Goal: Task Accomplishment & Management: Manage account settings

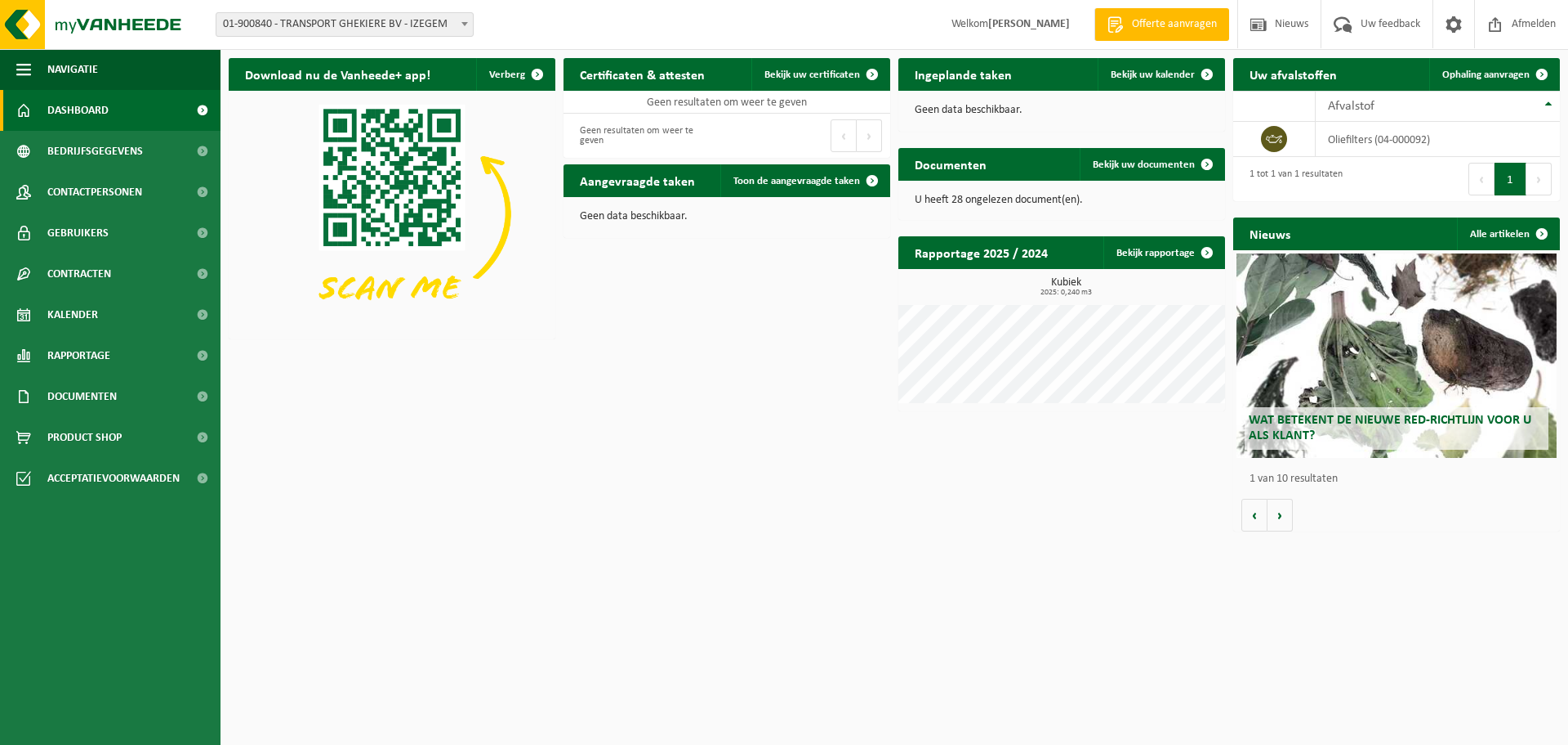
click at [664, 418] on div "Download nu de Vanheede+ app! Verberg Certificaten & attesten Bekijk uw certifi…" at bounding box center [894, 294] width 1339 height 490
click at [809, 450] on div "Download nu de Vanheede+ app! Verberg Certificaten & attesten Bekijk uw certifi…" at bounding box center [894, 294] width 1339 height 490
click at [1152, 166] on span "Bekijk uw documenten" at bounding box center [1143, 165] width 102 height 11
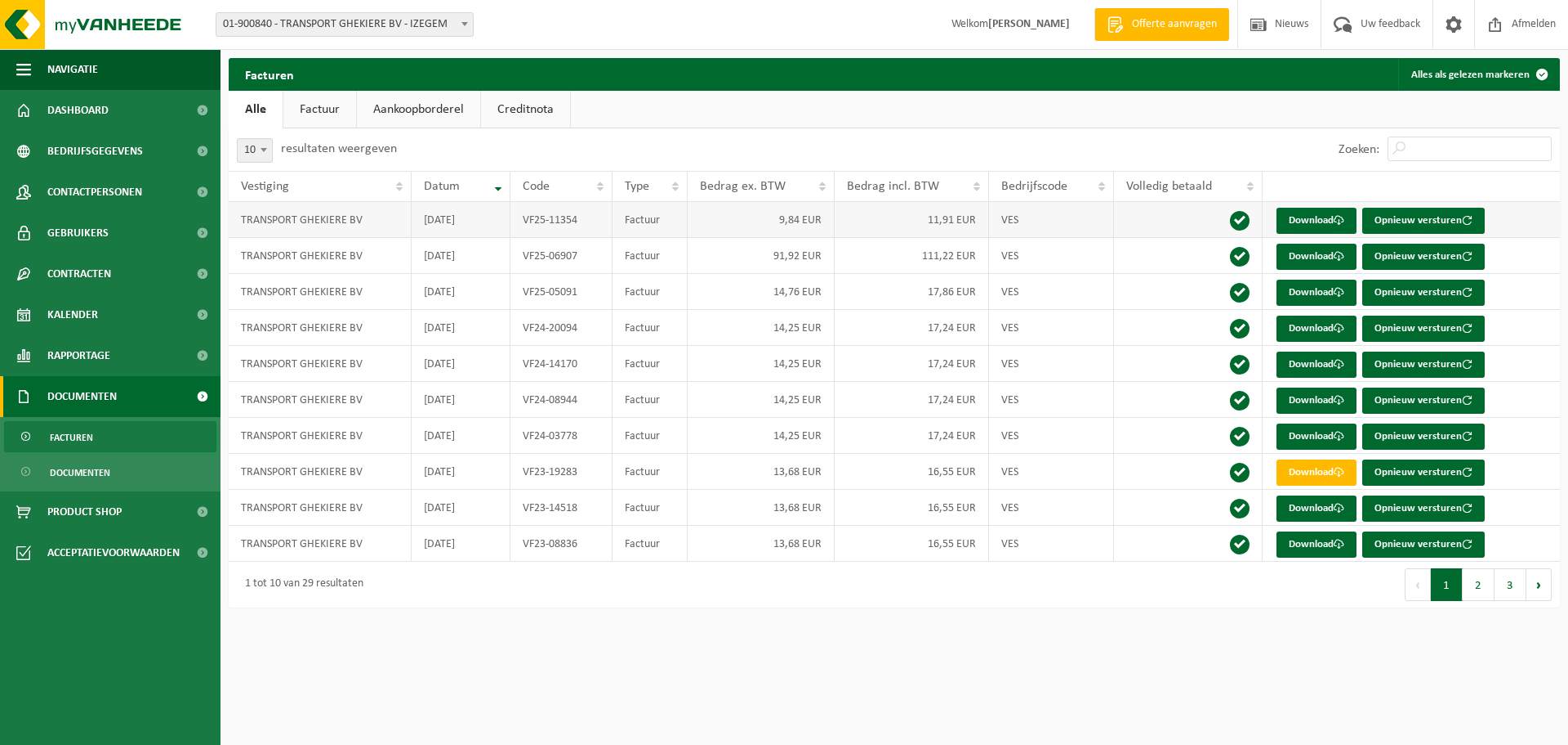
drag, startPoint x: 486, startPoint y: 221, endPoint x: 421, endPoint y: 222, distance: 65.0
click at [421, 222] on td "2025-07-25" at bounding box center [460, 220] width 99 height 36
click at [474, 225] on td "2025-07-25" at bounding box center [460, 220] width 99 height 36
click at [635, 687] on html "Vestiging: 01-900840 - TRANSPORT GHEKIERE BV - IZEGEM 01-900840 - TRANSPORT GHE…" at bounding box center [784, 372] width 1568 height 745
click at [665, 706] on html "Vestiging: 01-900840 - TRANSPORT GHEKIERE BV - IZEGEM 01-900840 - TRANSPORT GHE…" at bounding box center [784, 372] width 1568 height 745
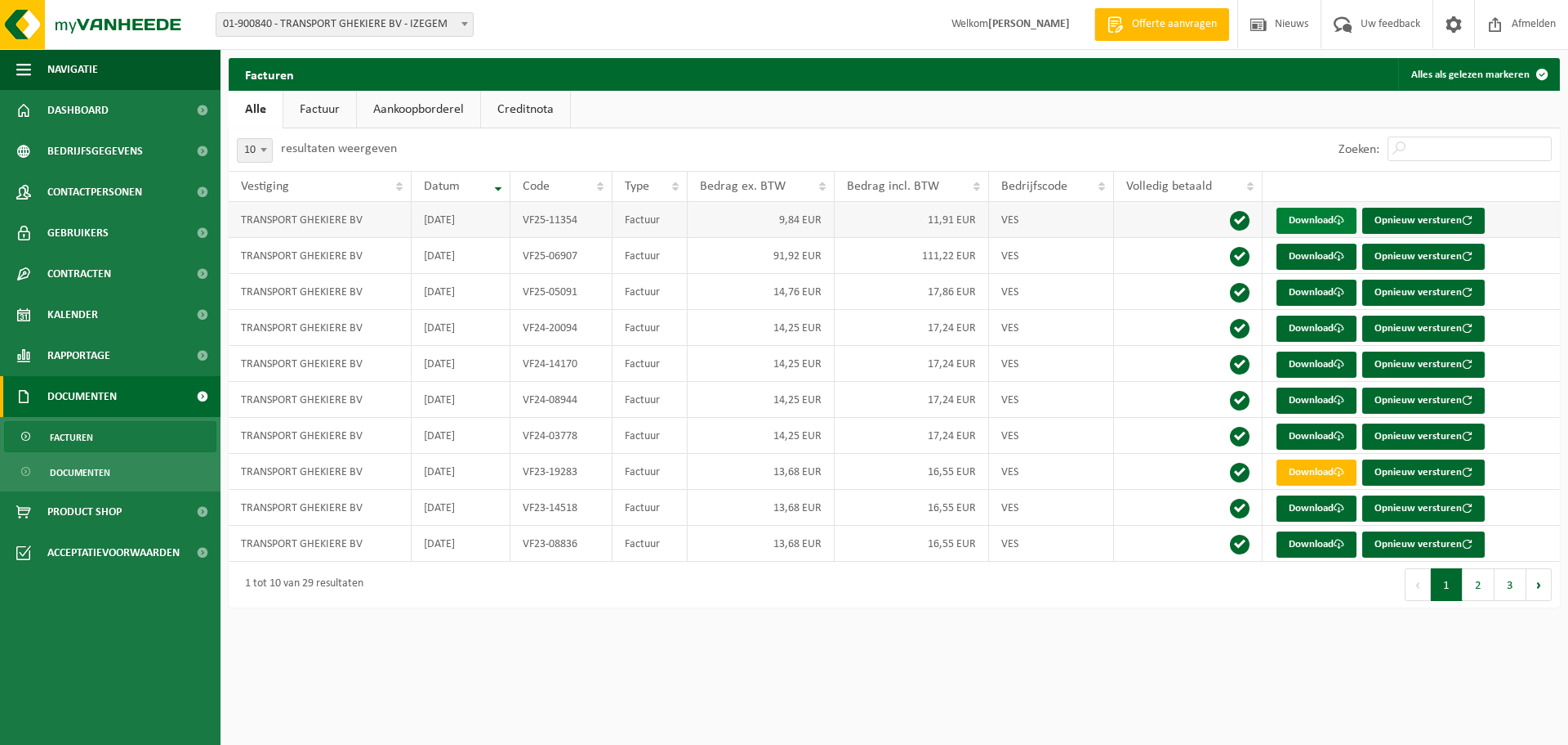
click at [1324, 219] on link "Download" at bounding box center [1316, 220] width 80 height 26
click at [996, 123] on ul "Alle Factuur Aankoopborderel Creditnota" at bounding box center [894, 109] width 1331 height 37
click at [305, 108] on link "Factuur" at bounding box center [319, 109] width 72 height 37
click at [946, 659] on html "Vestiging: 01-900840 - TRANSPORT GHEKIERE BV - IZEGEM 01-900840 - TRANSPORT GHE…" at bounding box center [784, 372] width 1568 height 745
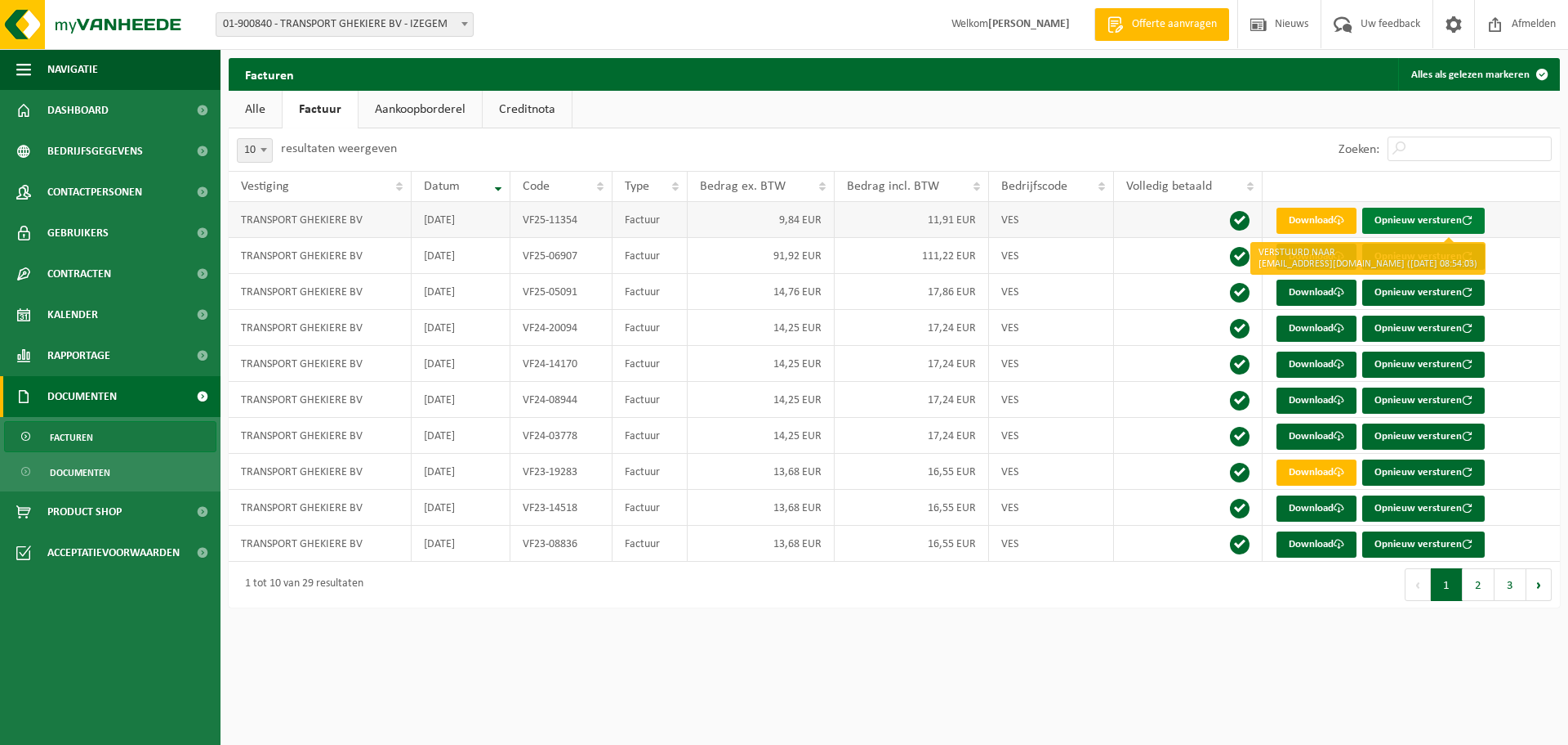
click at [1448, 217] on button "Opnieuw versturen" at bounding box center [1423, 220] width 122 height 26
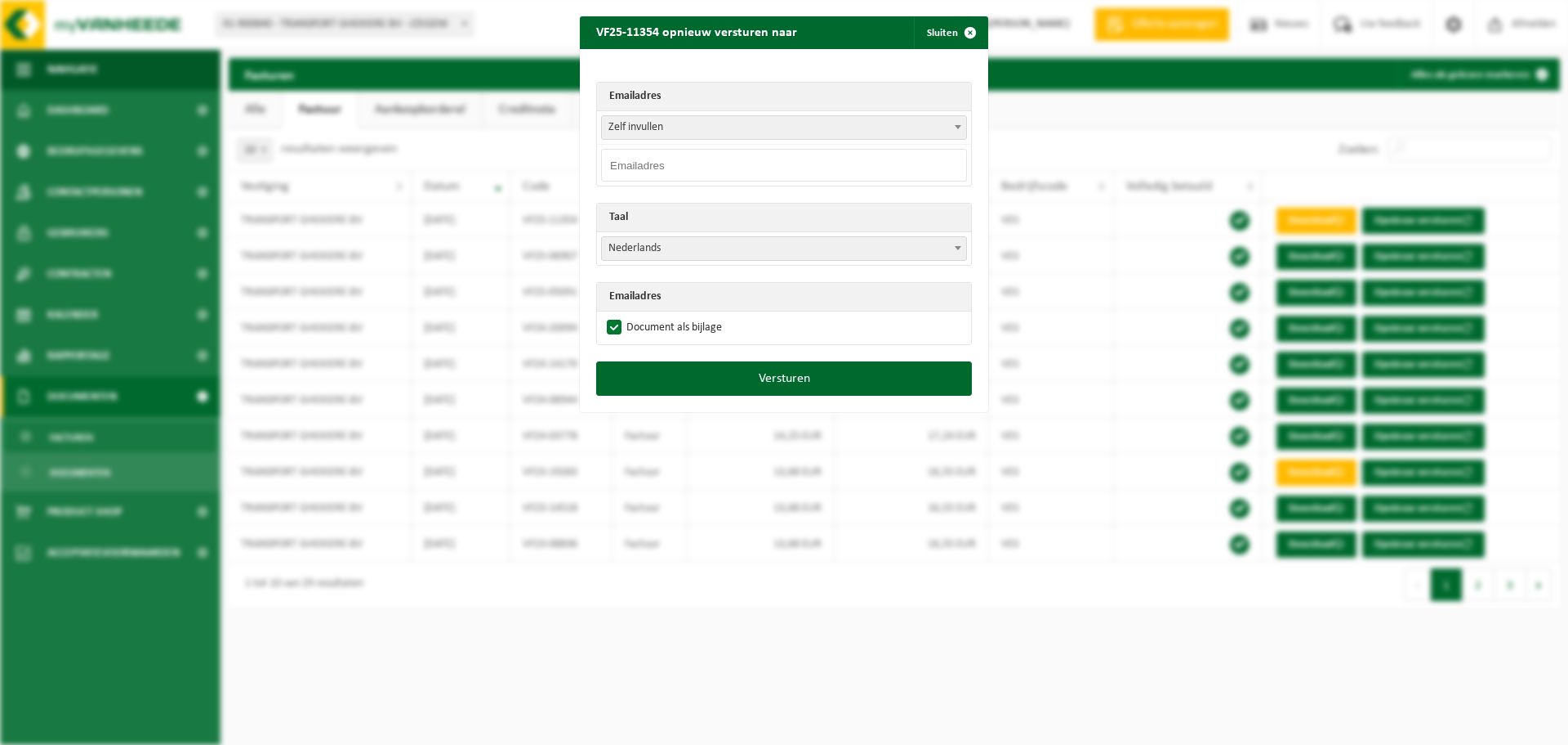
click at [676, 127] on span "Zelf invullen" at bounding box center [784, 128] width 364 height 23
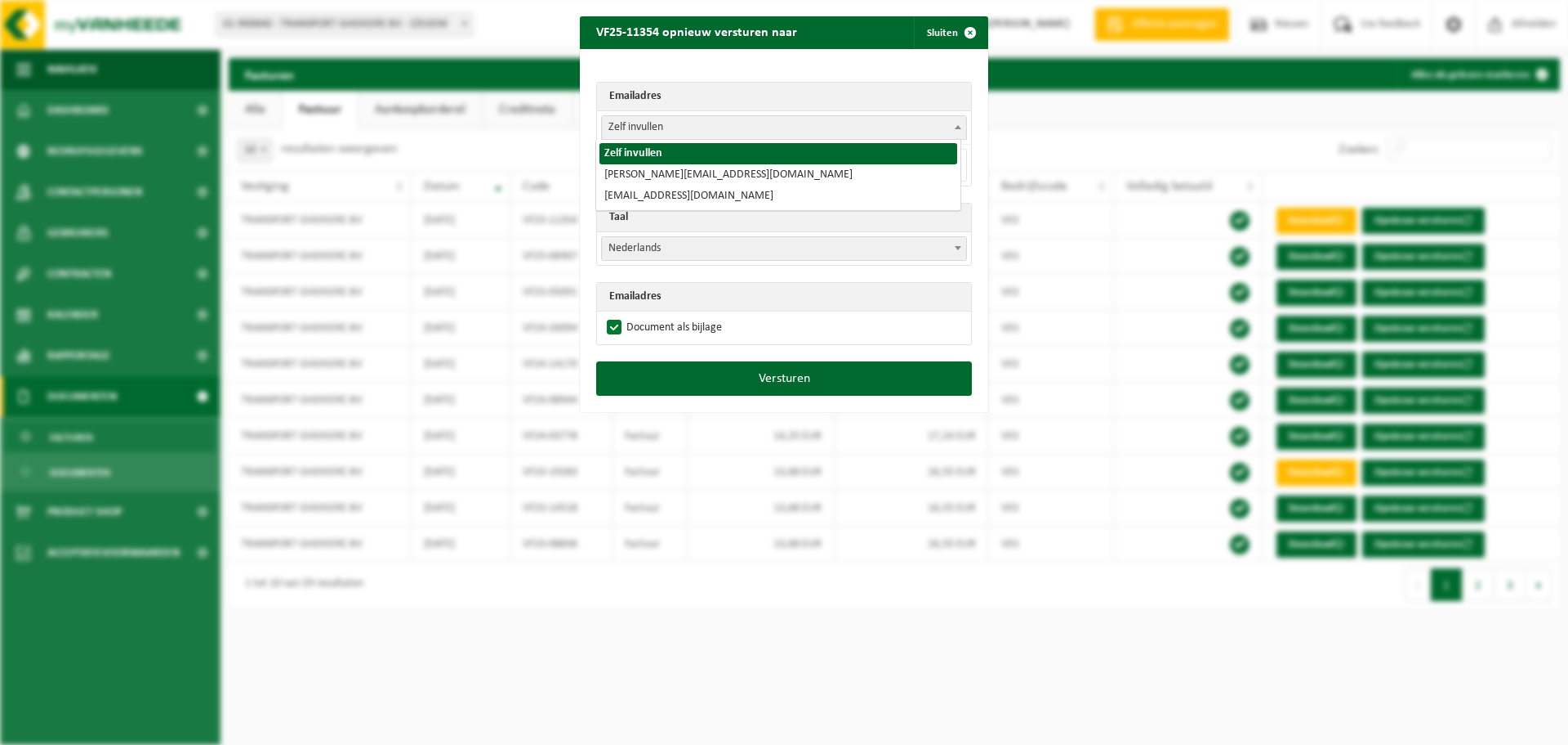
click at [704, 67] on div "Emailadres Zelf invullen karl@transportghekiere.be facturen@transportghekiere.b…" at bounding box center [784, 205] width 409 height 313
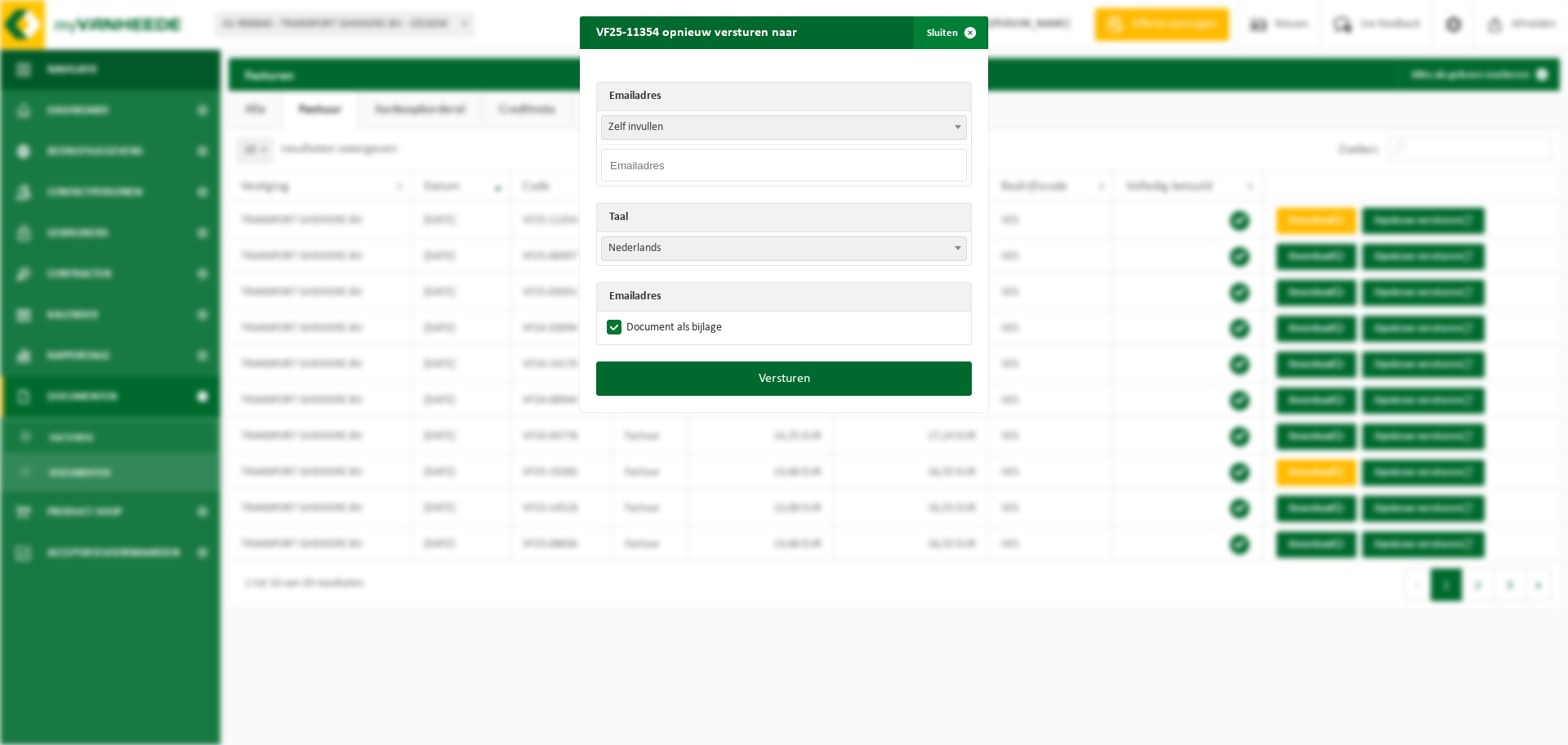
click at [967, 32] on span "button" at bounding box center [970, 32] width 32 height 32
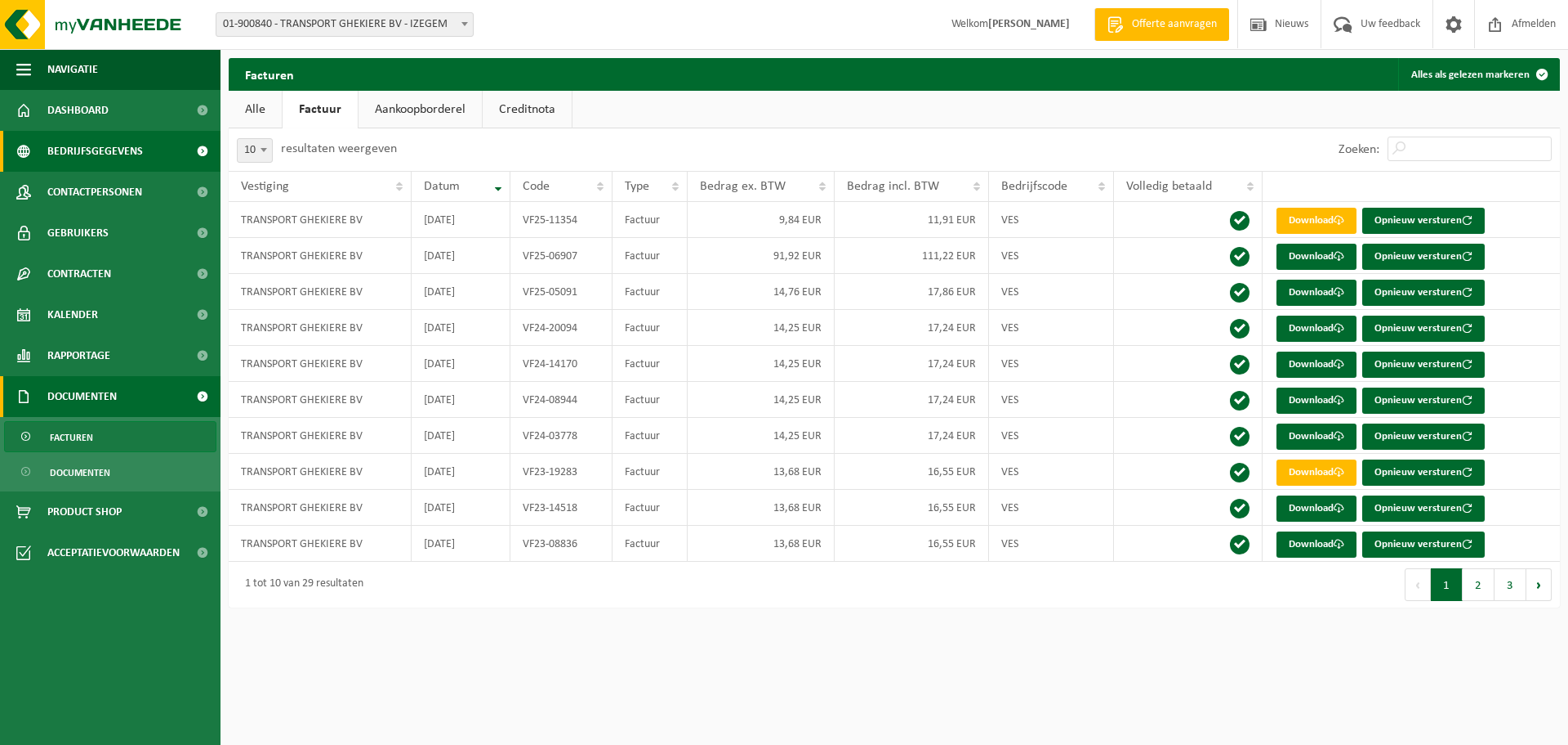
click at [72, 147] on span "Bedrijfsgegevens" at bounding box center [95, 150] width 96 height 41
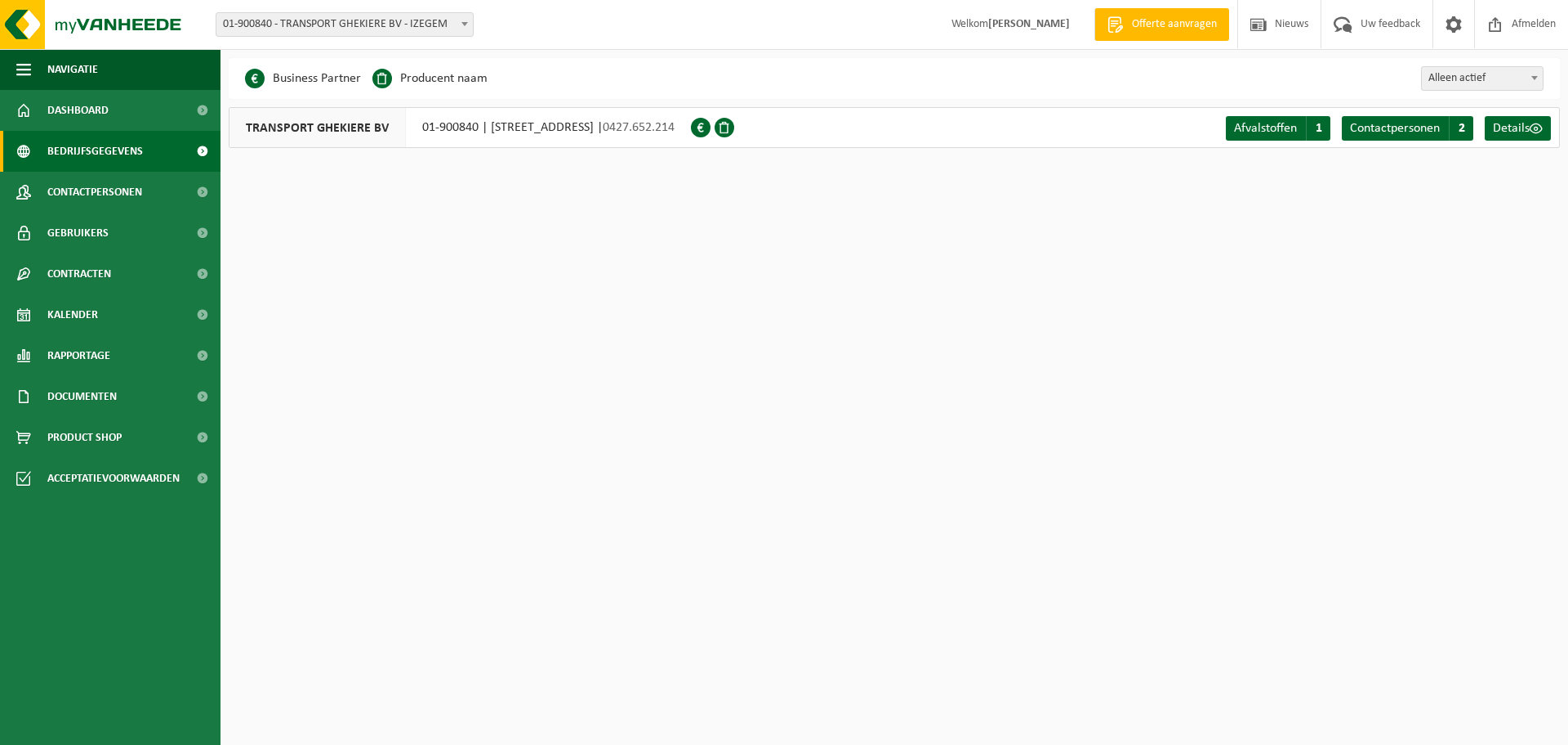
click at [886, 353] on html "Vestiging: 01-900840 - TRANSPORT GHEKIERE BV - IZEGEM 01-900840 - TRANSPORT GHE…" at bounding box center [784, 372] width 1568 height 745
click at [96, 269] on span "Contracten" at bounding box center [79, 274] width 64 height 41
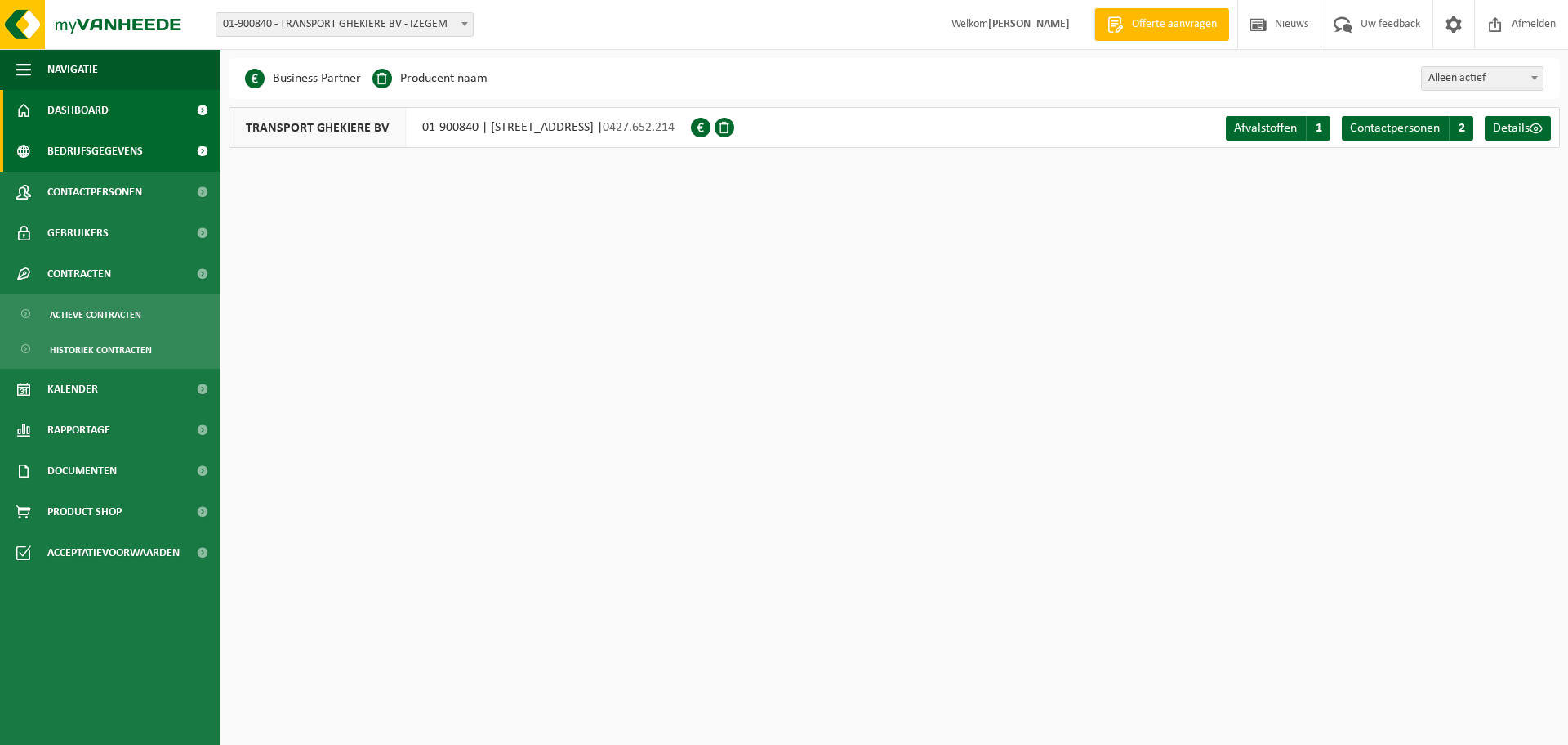
click at [73, 112] on span "Dashboard" at bounding box center [78, 110] width 61 height 41
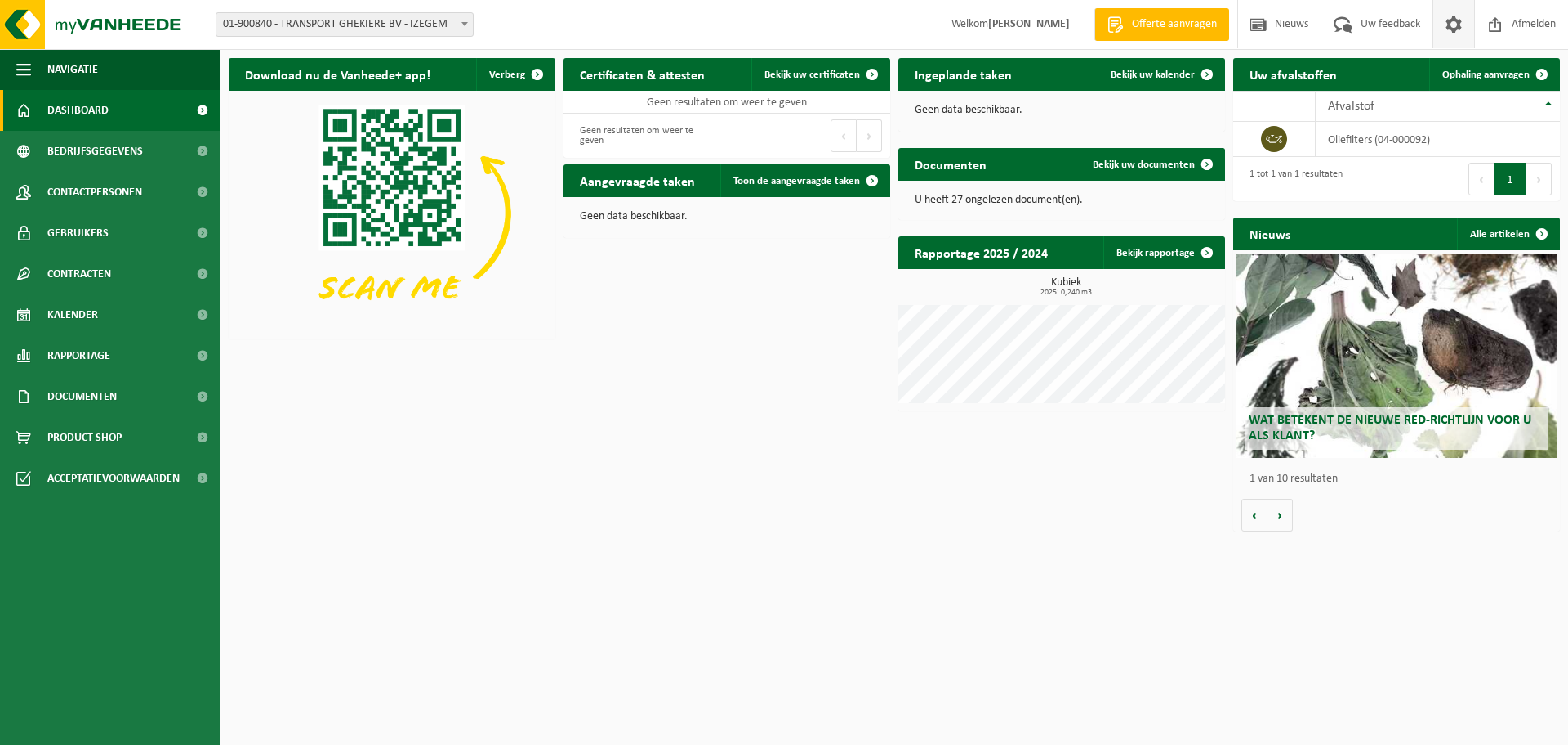
click at [1462, 24] on span at bounding box center [1453, 24] width 24 height 48
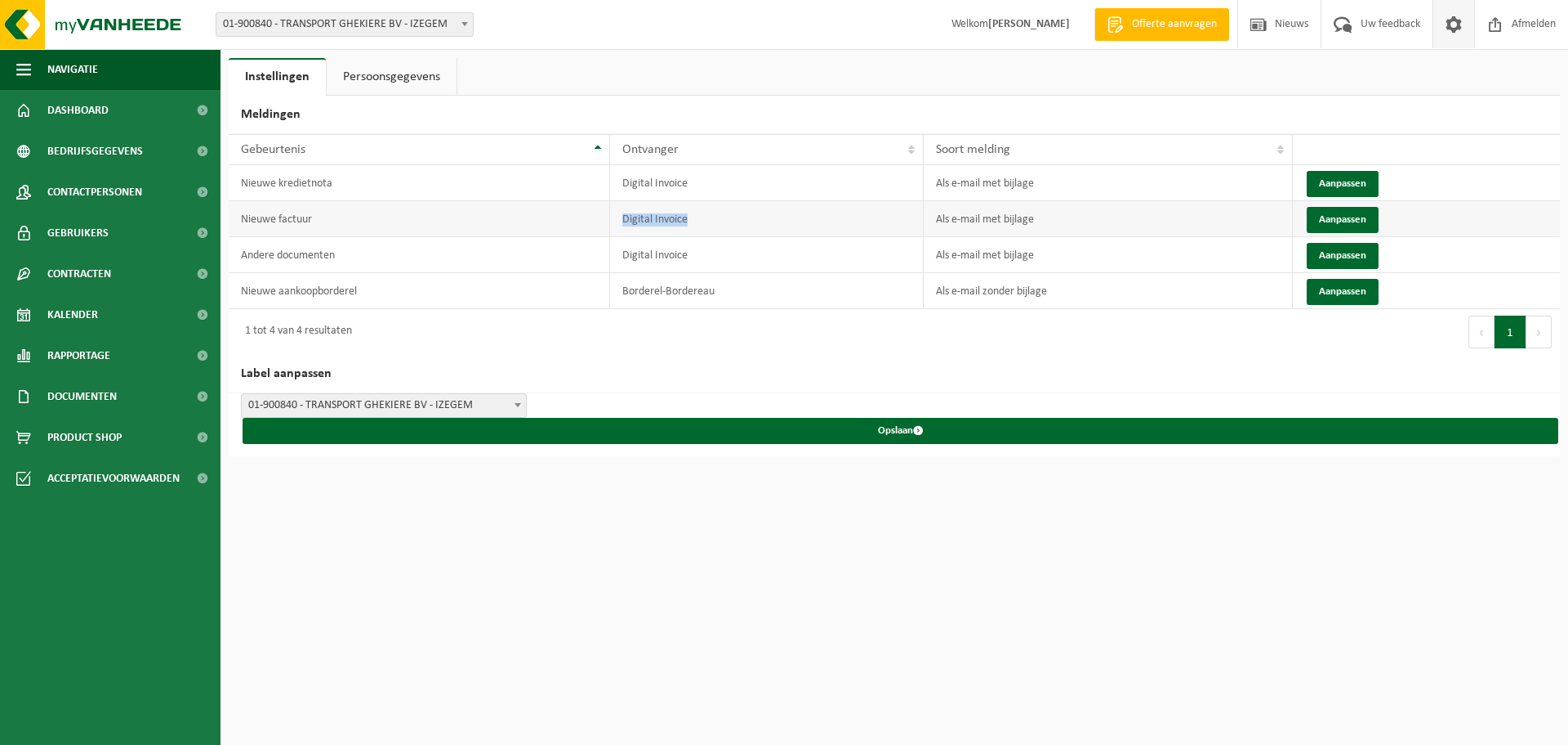
drag, startPoint x: 606, startPoint y: 222, endPoint x: 760, endPoint y: 222, distance: 154.0
click at [760, 222] on tr "Nieuwe factuur Digital Invoice Als e-mail met bijlage Aanpassen" at bounding box center [894, 219] width 1331 height 36
click at [1095, 224] on td "Als e-mail met bijlage" at bounding box center [1108, 219] width 369 height 36
click at [1332, 217] on button "Aanpassen" at bounding box center [1343, 220] width 72 height 26
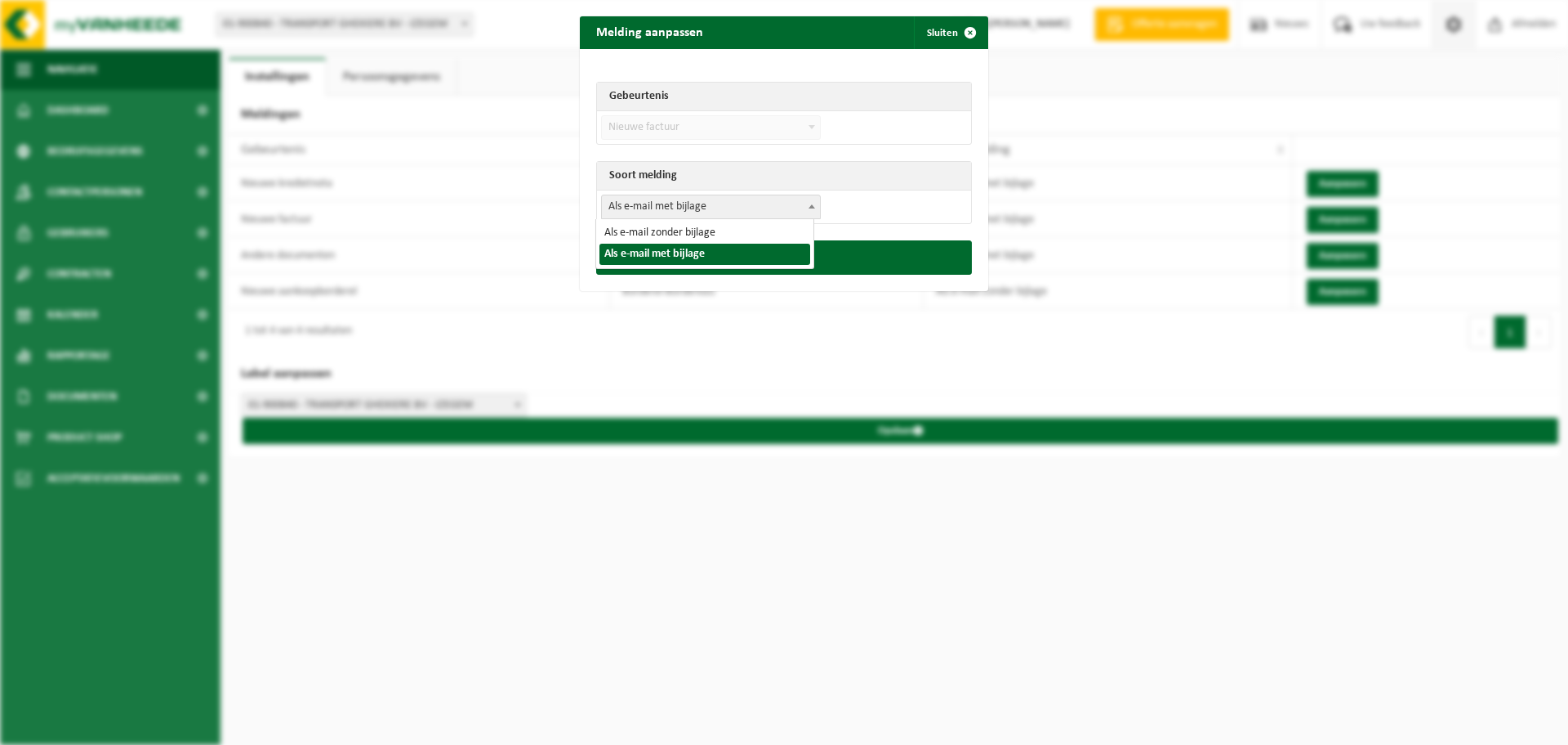
click at [686, 215] on span "Als e-mail met bijlage" at bounding box center [710, 207] width 218 height 23
click at [853, 209] on td "Als e-mail zonder bijlage Als e-mail met bijlage Als e-mail met bijlage" at bounding box center [784, 206] width 374 height 32
click at [670, 134] on span "Nieuwe factuur" at bounding box center [710, 128] width 218 height 23
click at [829, 255] on button "Opslaan" at bounding box center [784, 257] width 376 height 34
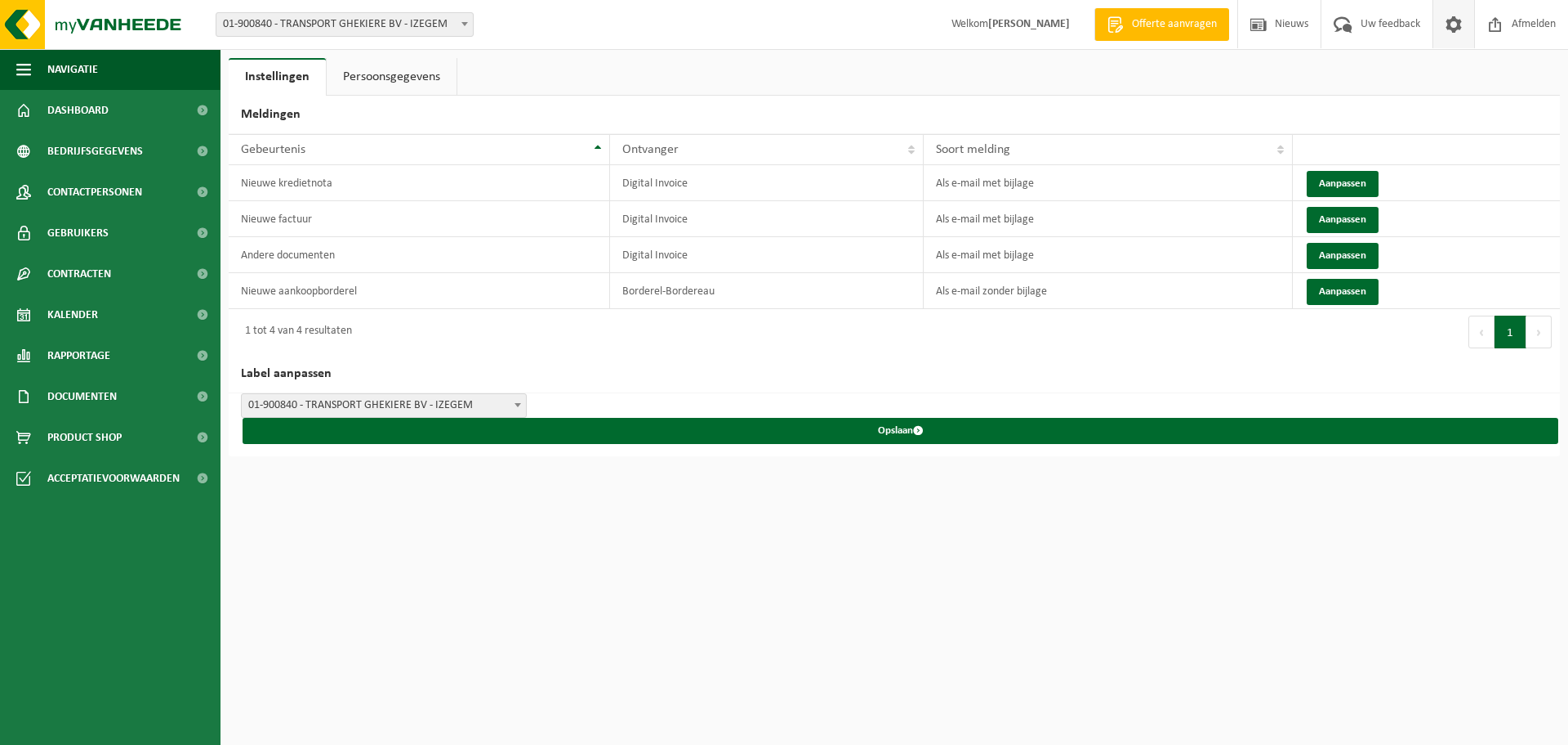
click at [923, 578] on div "Vestiging: 01-900840 - TRANSPORT GHEKIERE BV - IZEGEM 01-900840 - TRANSPORT GHE…" at bounding box center [784, 372] width 1568 height 745
click at [821, 600] on div "Vestiging: 01-900840 - TRANSPORT GHEKIERE BV - IZEGEM 01-900840 - TRANSPORT GHE…" at bounding box center [784, 372] width 1568 height 745
click at [828, 628] on div "Vestiging: 01-900840 - TRANSPORT GHEKIERE BV - IZEGEM 01-900840 - TRANSPORT GHE…" at bounding box center [784, 372] width 1568 height 745
click at [1038, 590] on div "Vestiging: 01-900840 - TRANSPORT GHEKIERE BV - IZEGEM 01-900840 - TRANSPORT GHE…" at bounding box center [784, 372] width 1568 height 745
